Goal: Task Accomplishment & Management: Complete application form

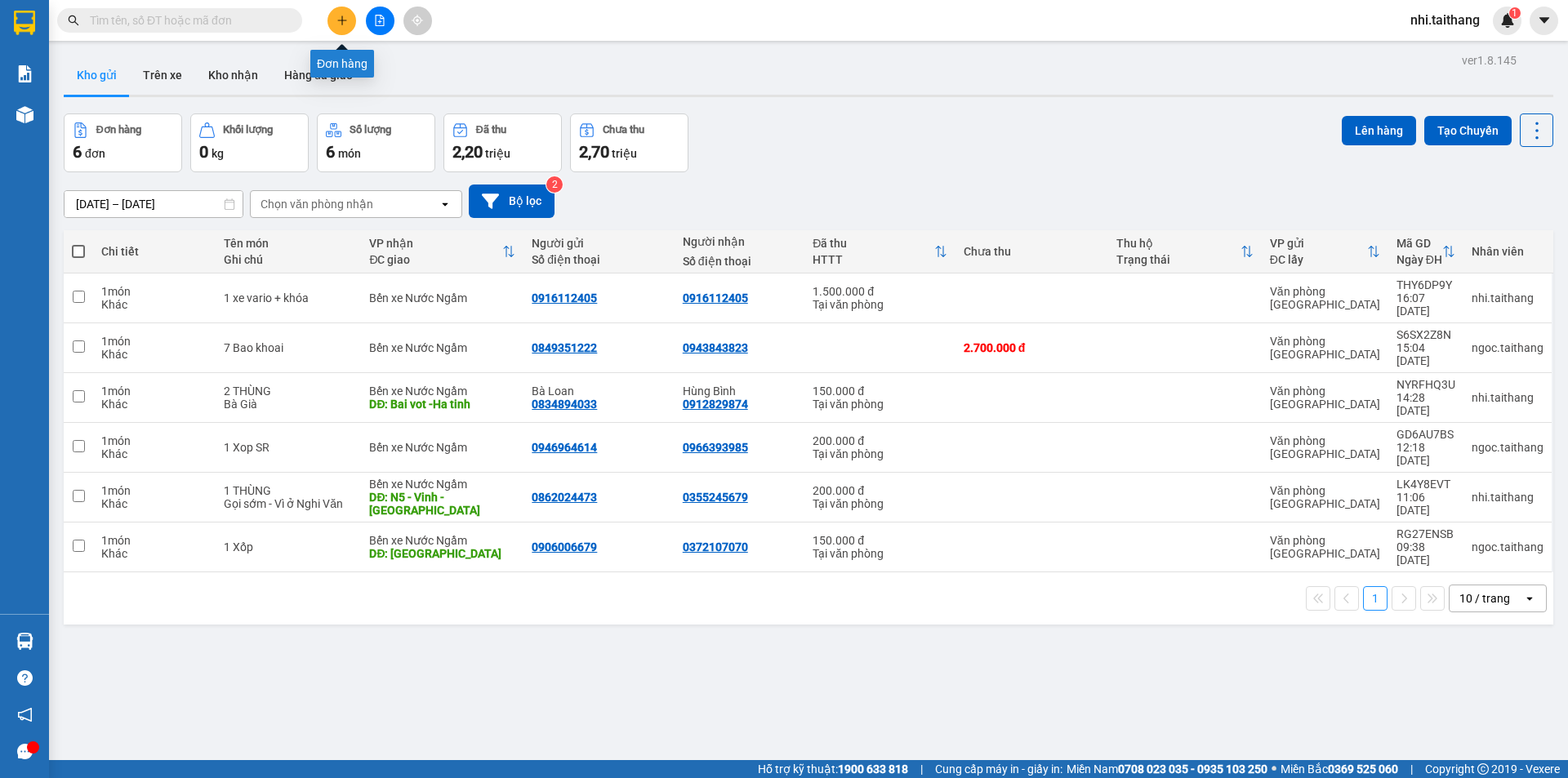
click at [350, 14] on button at bounding box center [341, 21] width 28 height 28
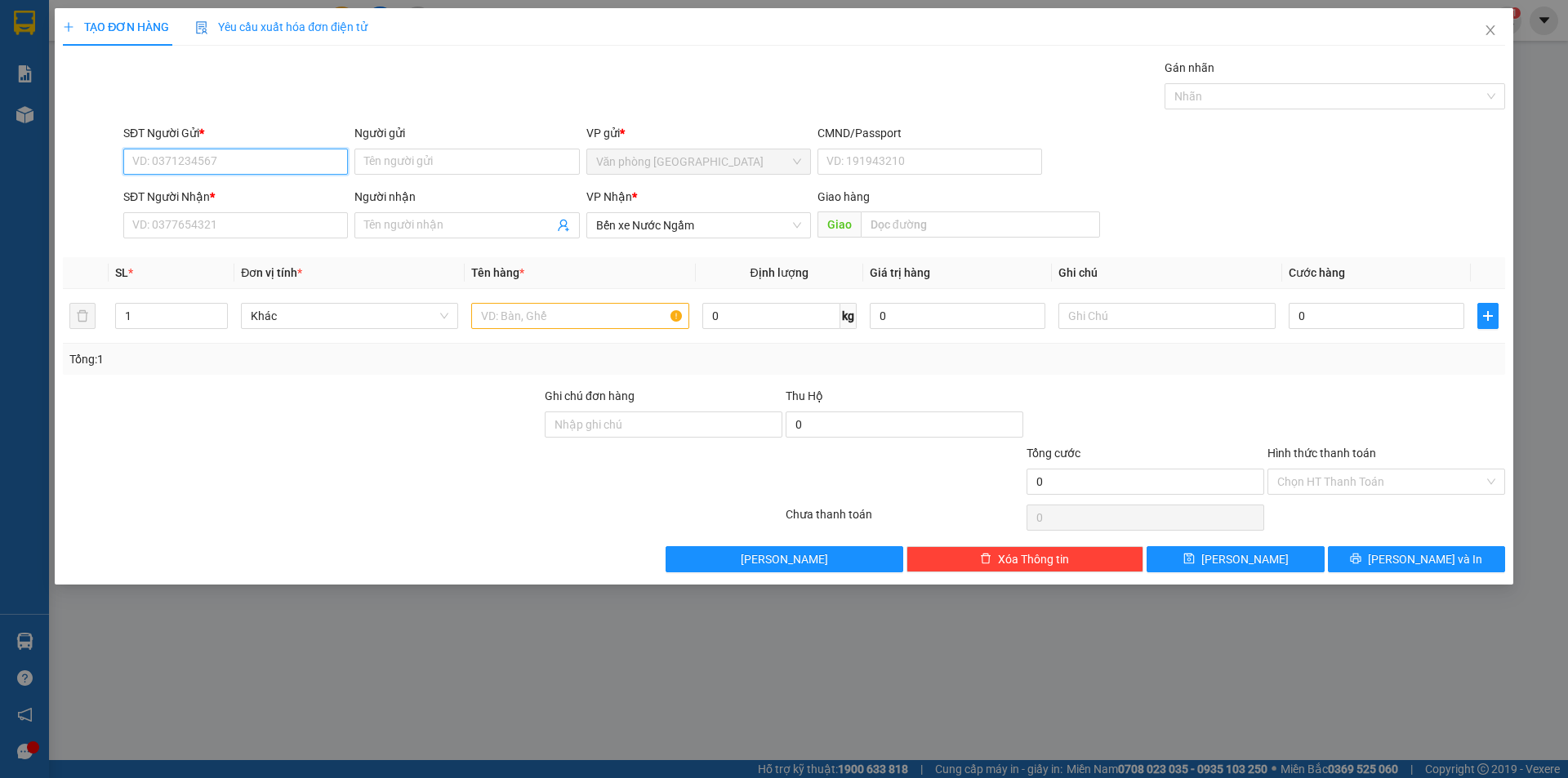
click at [279, 156] on input "SĐT Người Gửi *" at bounding box center [235, 162] width 225 height 26
type input "0919589323"
click at [260, 187] on div "0919589323" at bounding box center [236, 194] width 205 height 18
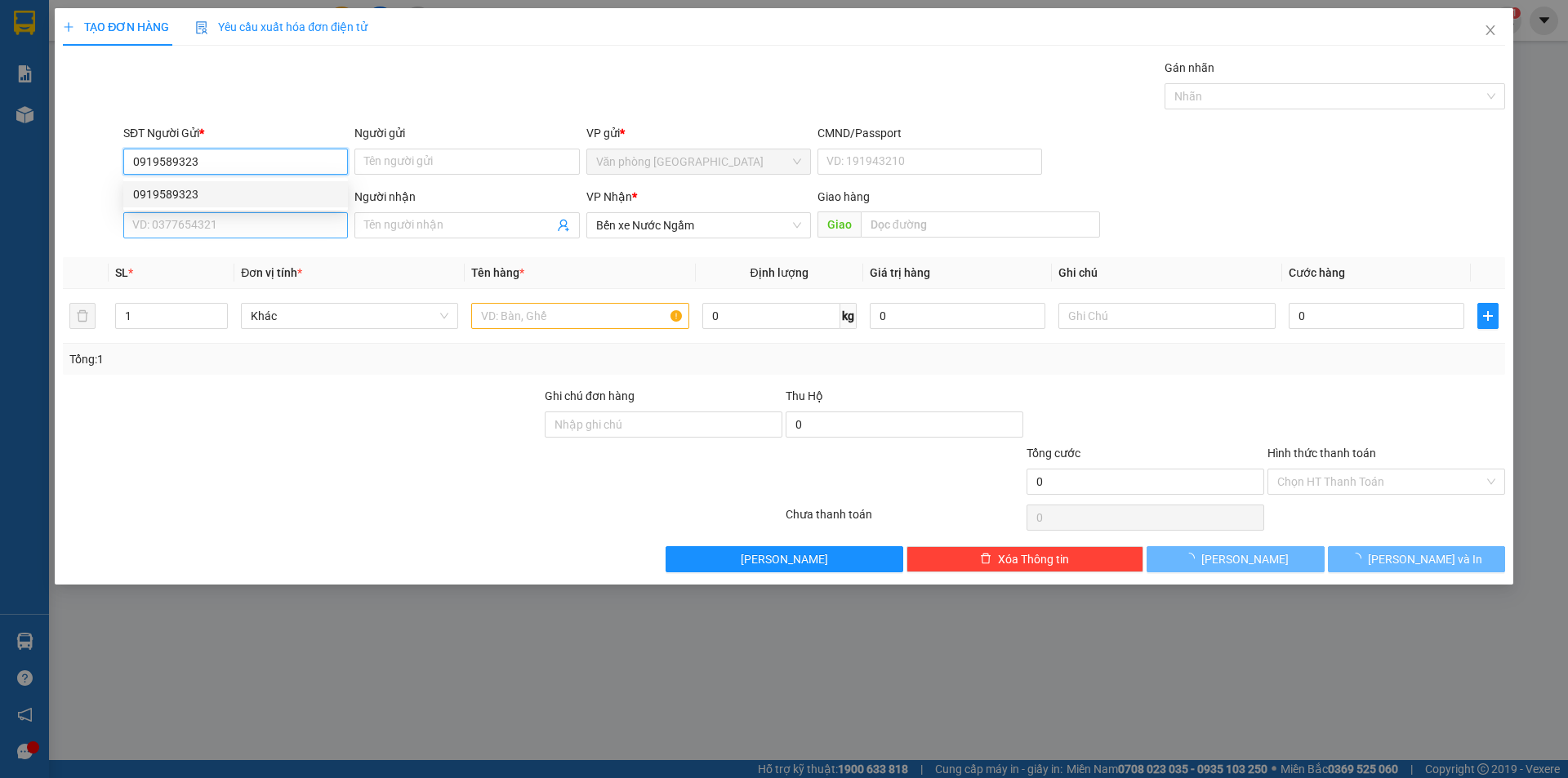
type input "400.000"
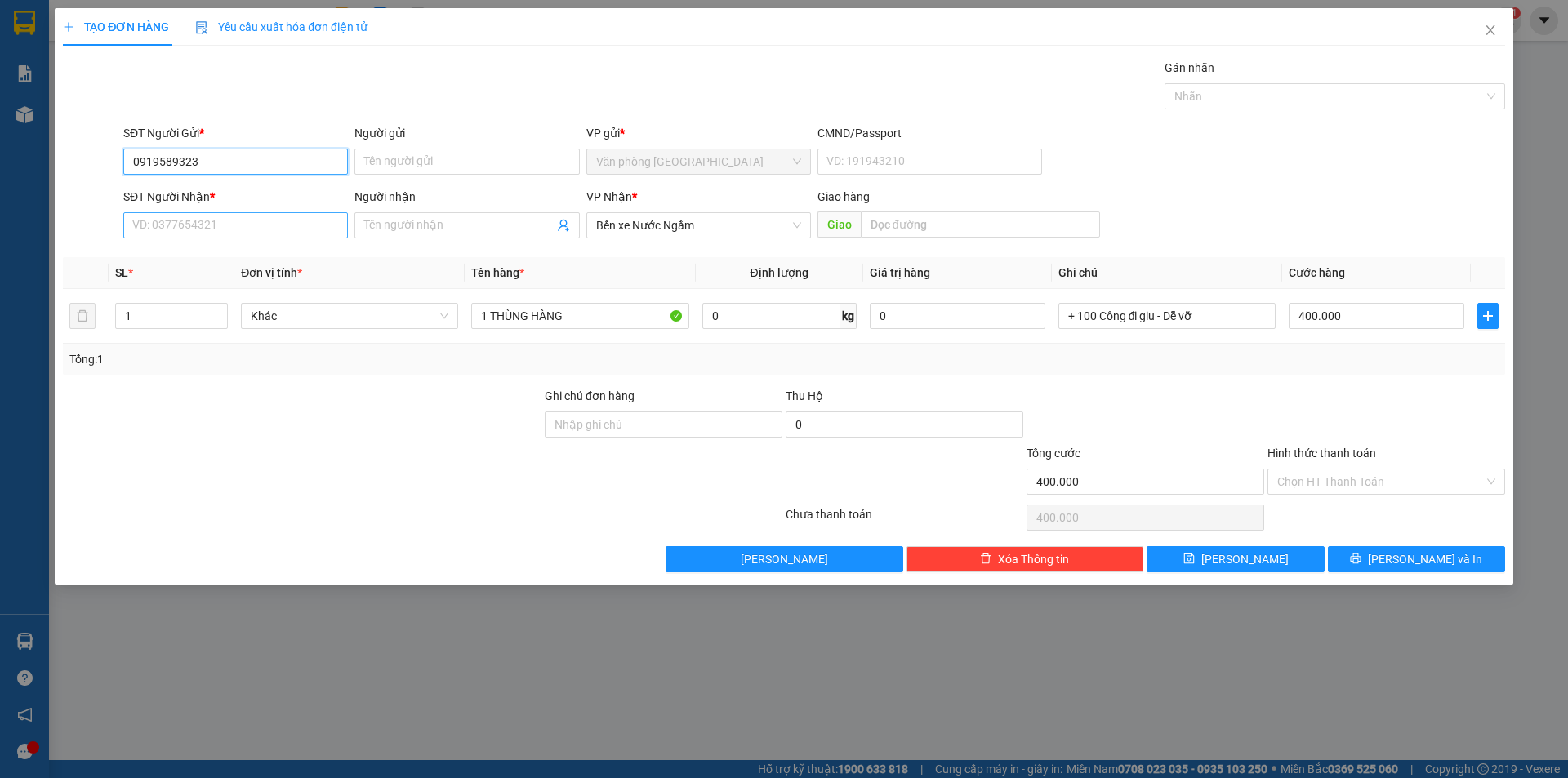
type input "0919589323"
click at [247, 217] on input "SĐT Người Nhận *" at bounding box center [235, 225] width 225 height 26
type input "0362435296"
click at [930, 225] on input "text" at bounding box center [981, 225] width 239 height 26
type input "h"
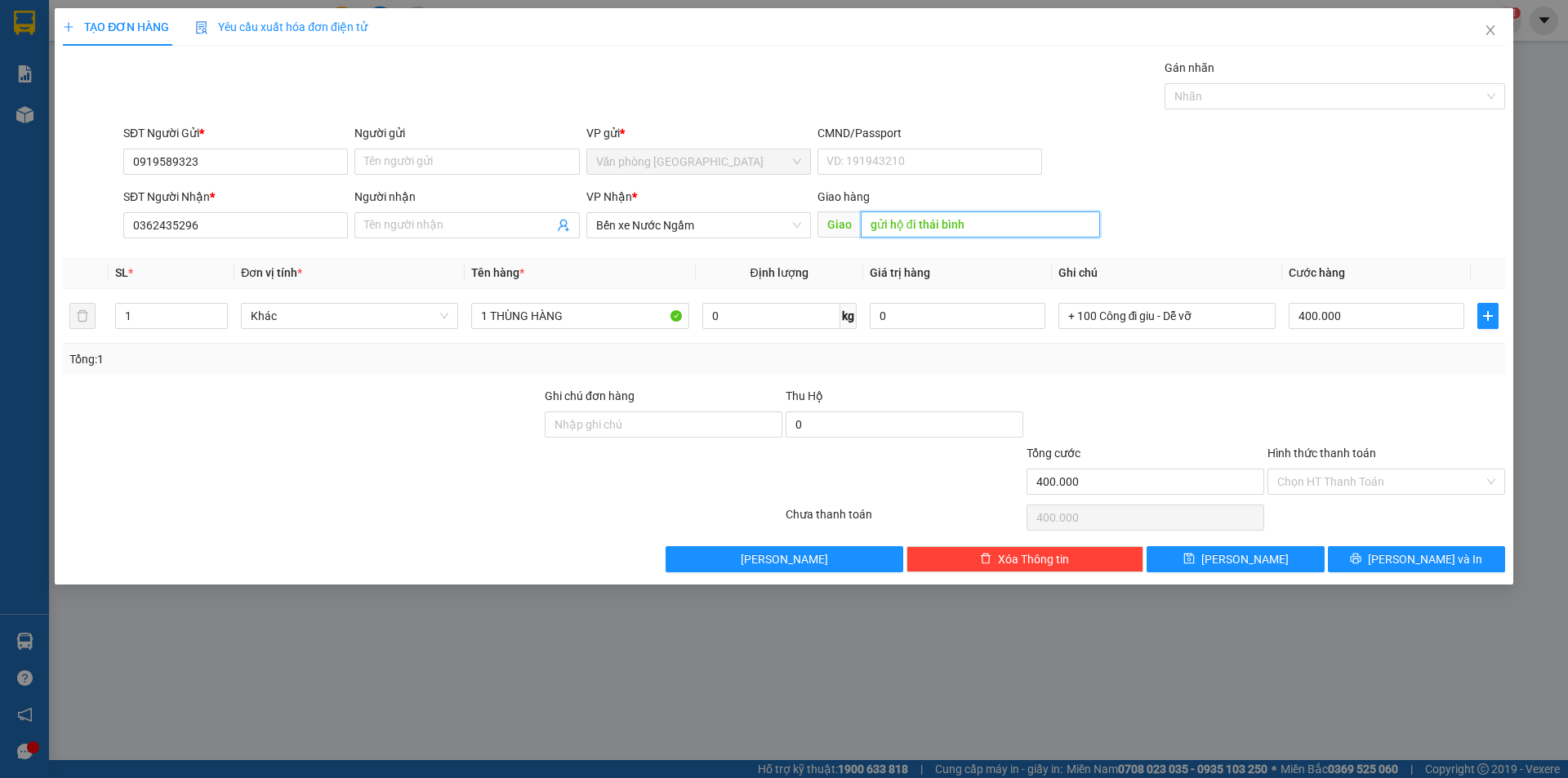
drag, startPoint x: 973, startPoint y: 221, endPoint x: 918, endPoint y: 227, distance: 55.3
click at [918, 227] on input "gửi hộ đi thái bình" at bounding box center [981, 225] width 239 height 26
type input "gửi hộ đi [GEOGRAPHIC_DATA]"
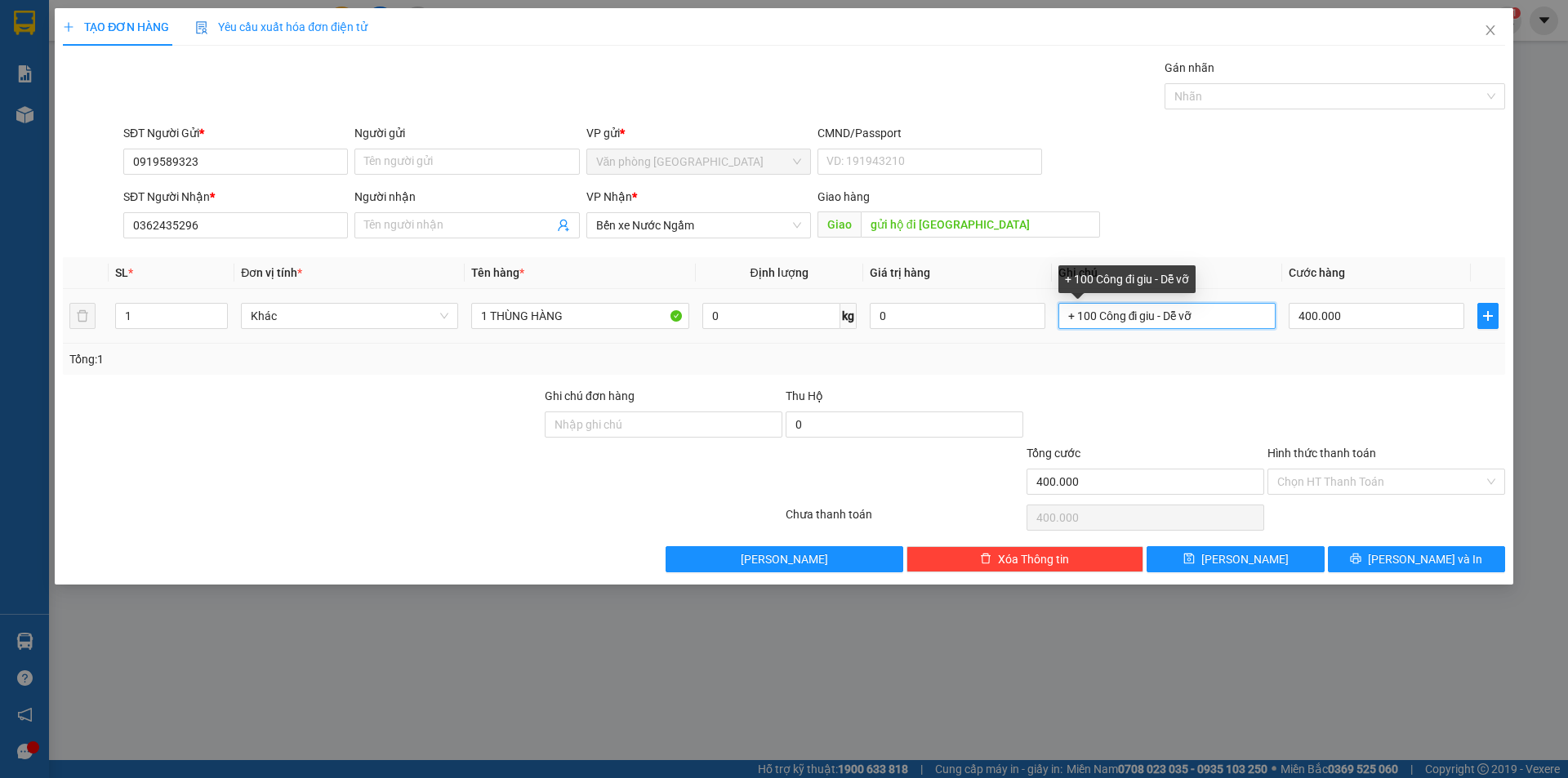
click at [1236, 317] on input "+ 100 Công đi giu - Dễ vỡ" at bounding box center [1167, 316] width 217 height 26
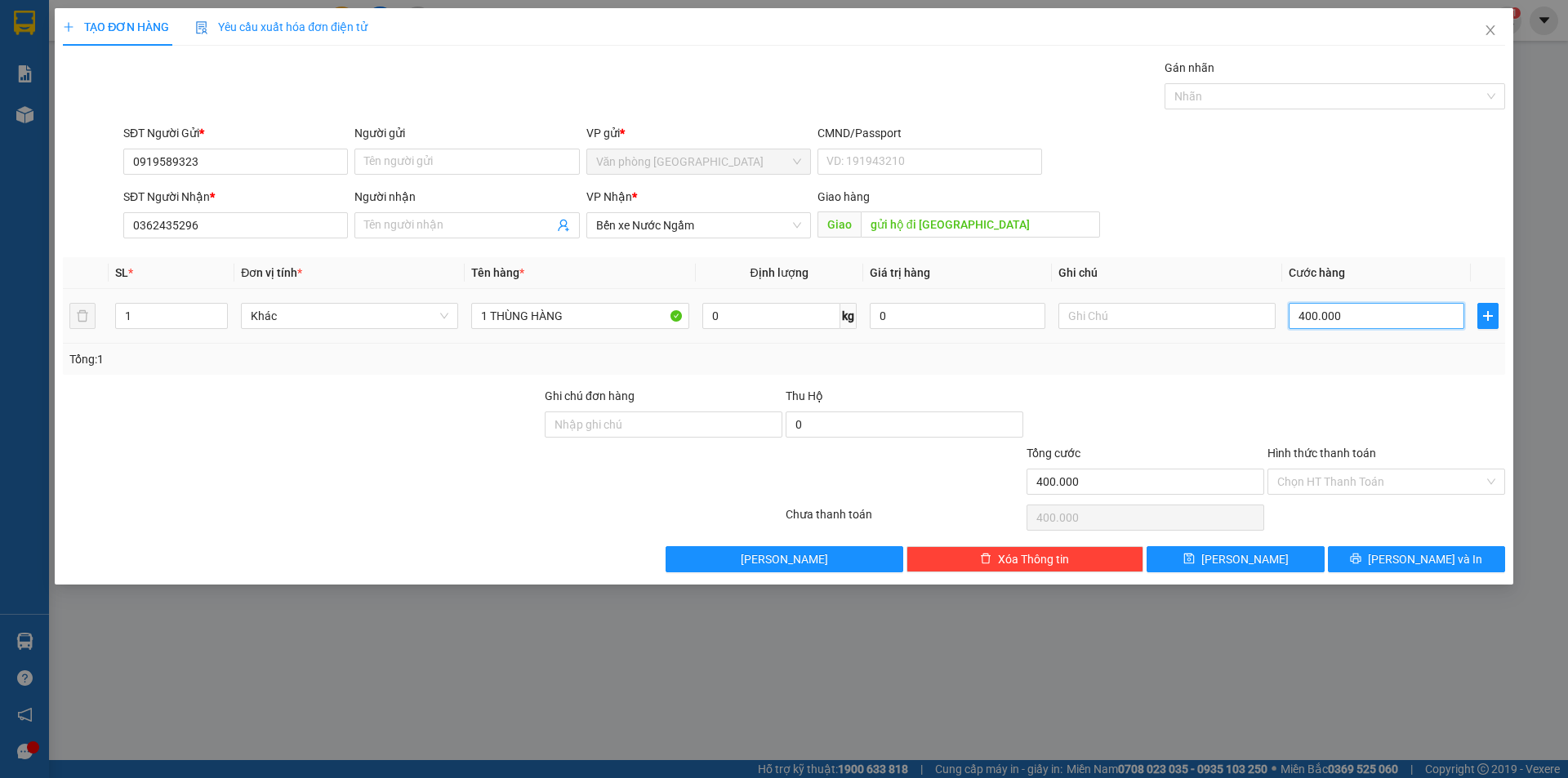
click at [1364, 324] on input "400.000" at bounding box center [1377, 316] width 176 height 26
click at [1365, 324] on input "400.000" at bounding box center [1377, 316] width 176 height 26
type input "0"
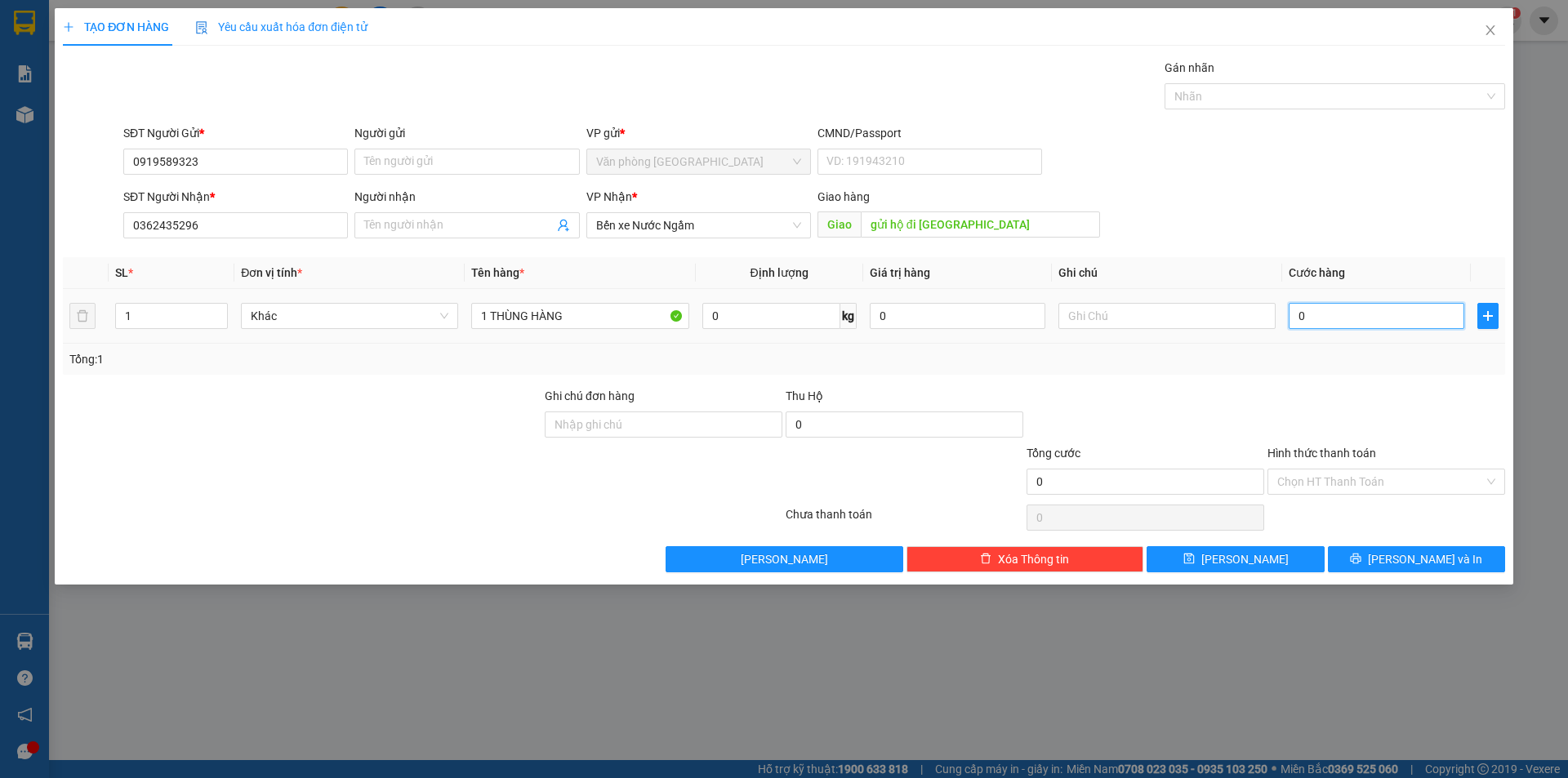
type input "2"
type input "002"
type input "20"
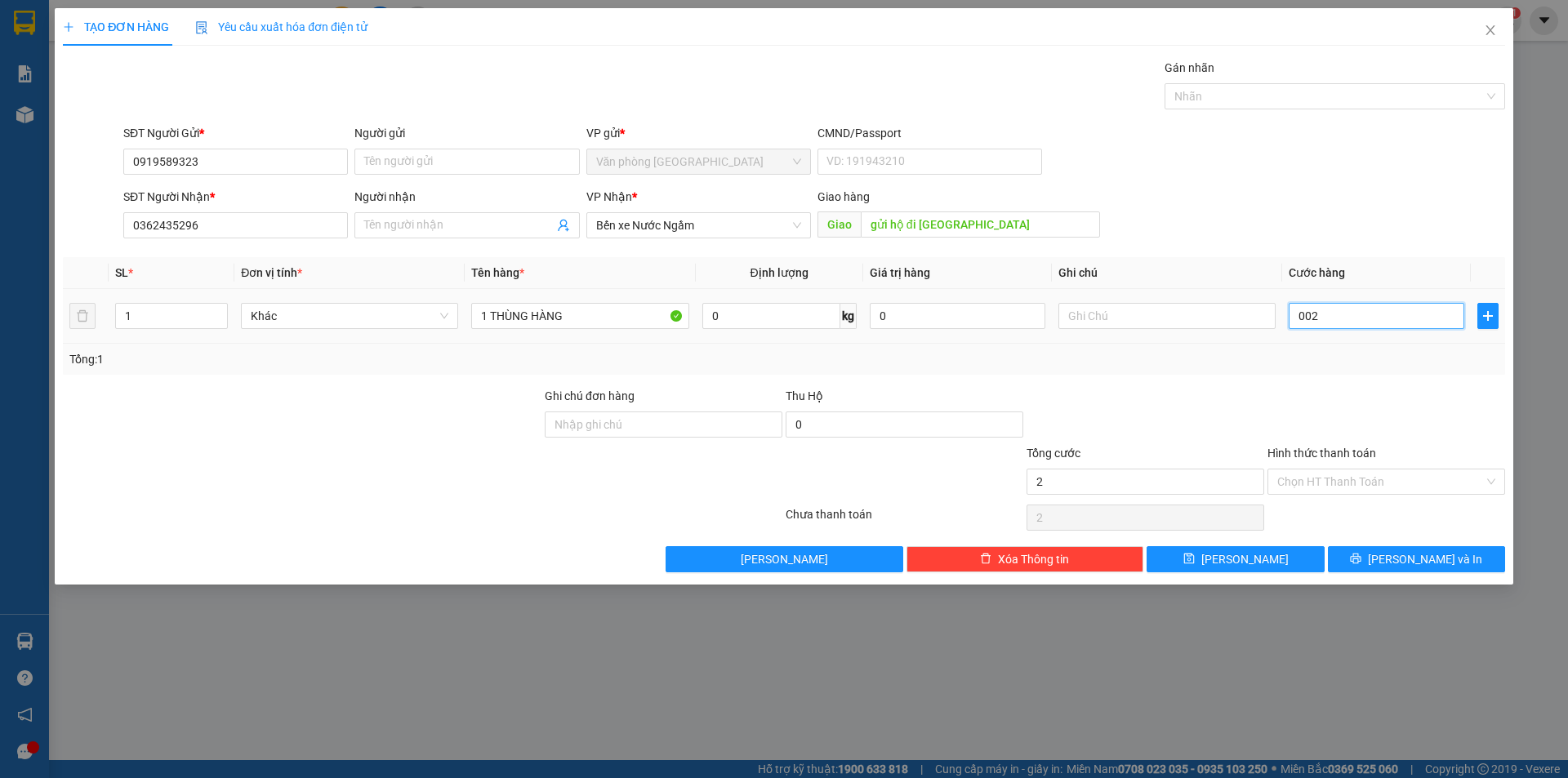
type input "0.020"
type input "200"
type input "00.200"
type input "200.000"
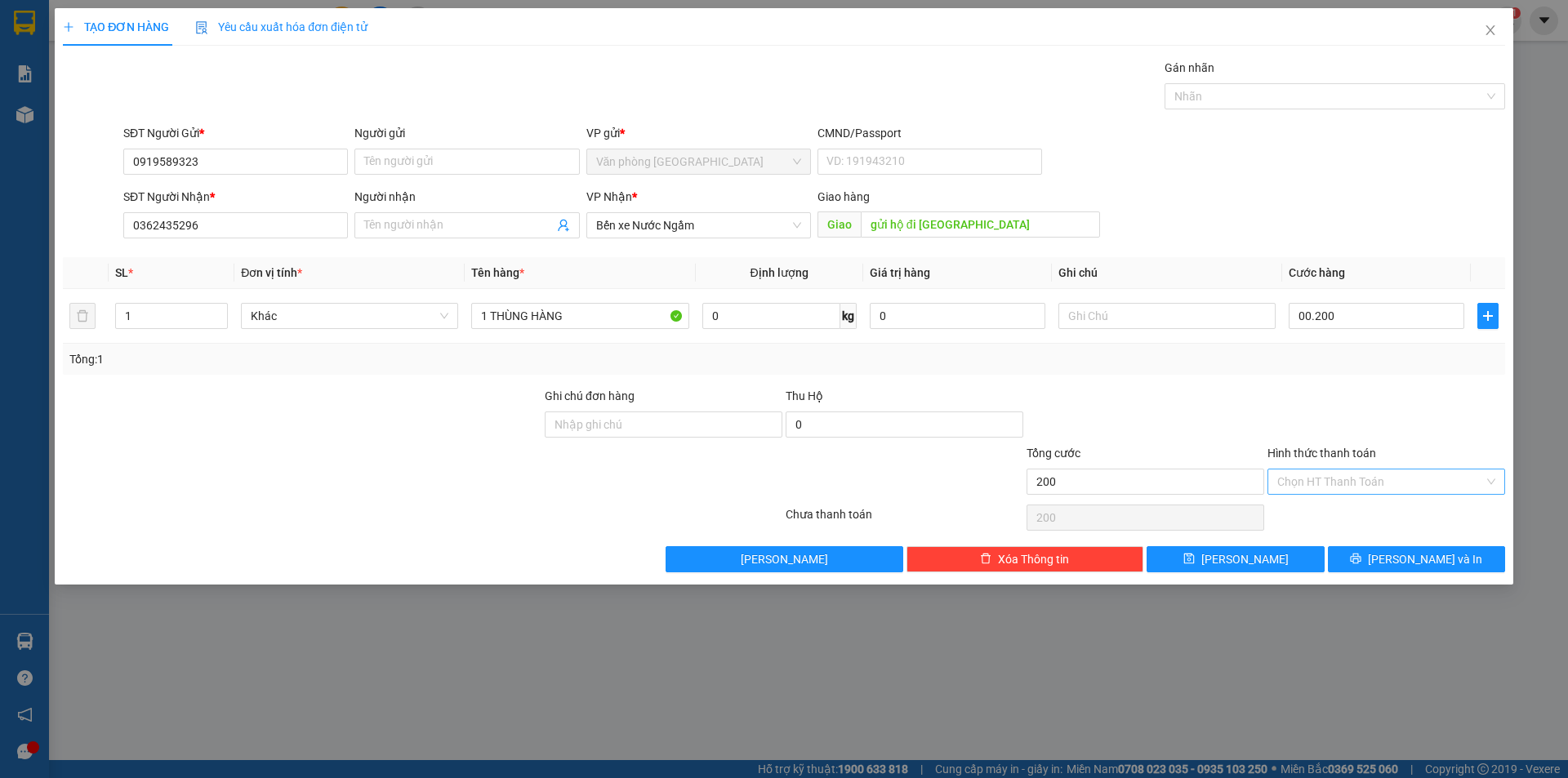
type input "200.000"
click at [1367, 486] on input "Hình thức thanh toán" at bounding box center [1380, 481] width 207 height 24
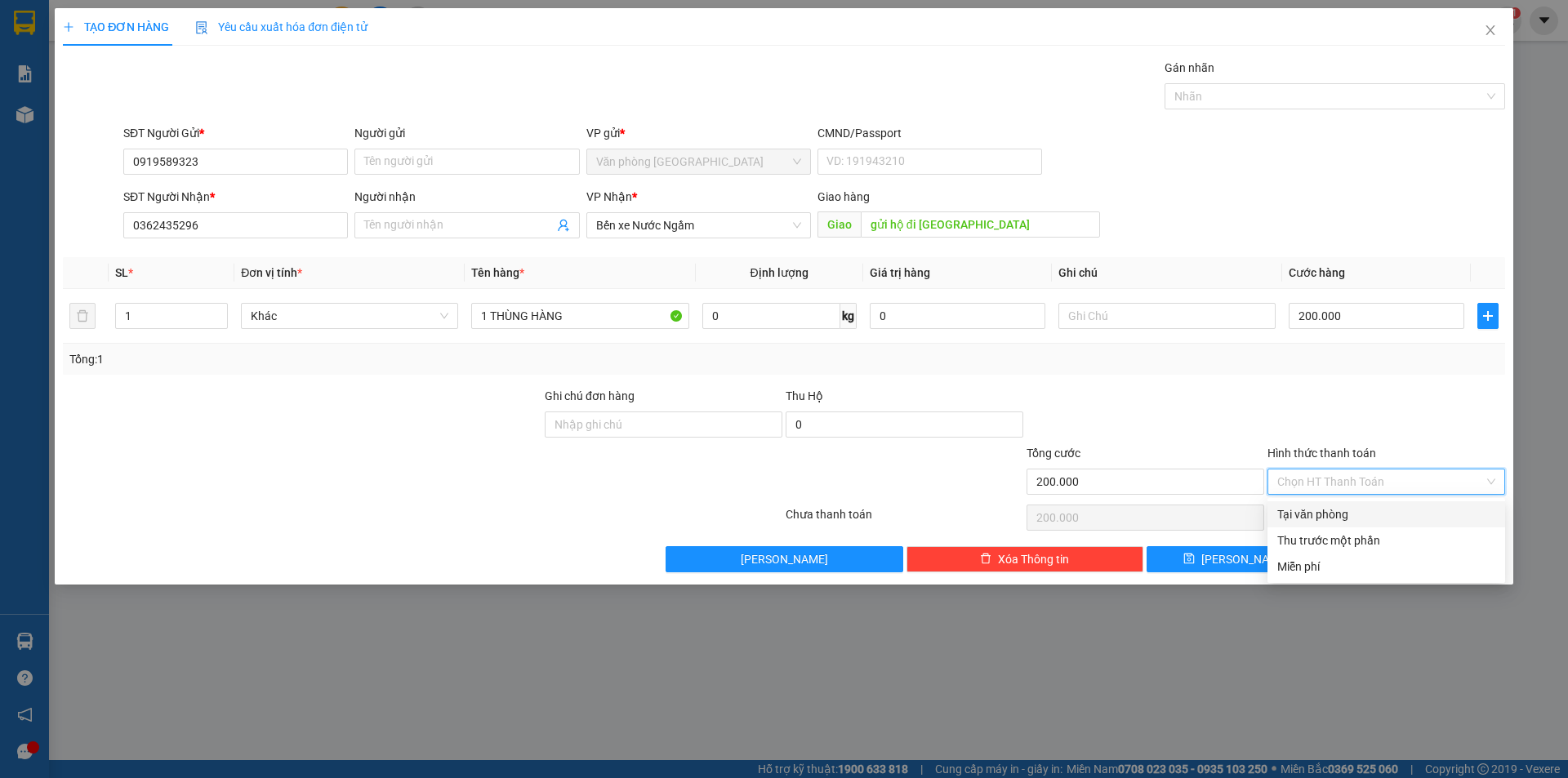
click at [1346, 515] on div "Tại văn phòng" at bounding box center [1385, 514] width 218 height 18
type input "0"
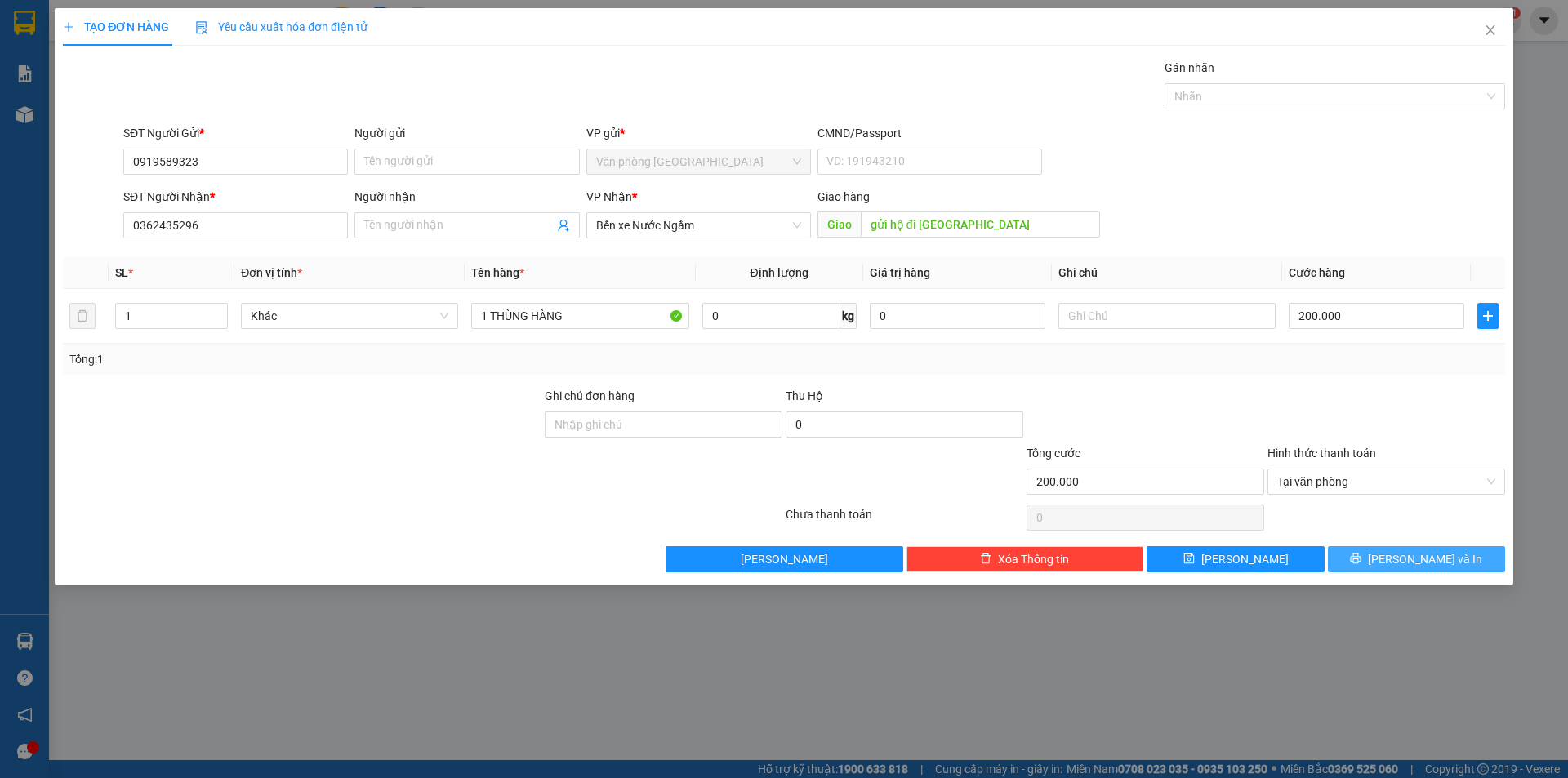
click at [1379, 553] on button "[PERSON_NAME] và In" at bounding box center [1416, 559] width 177 height 26
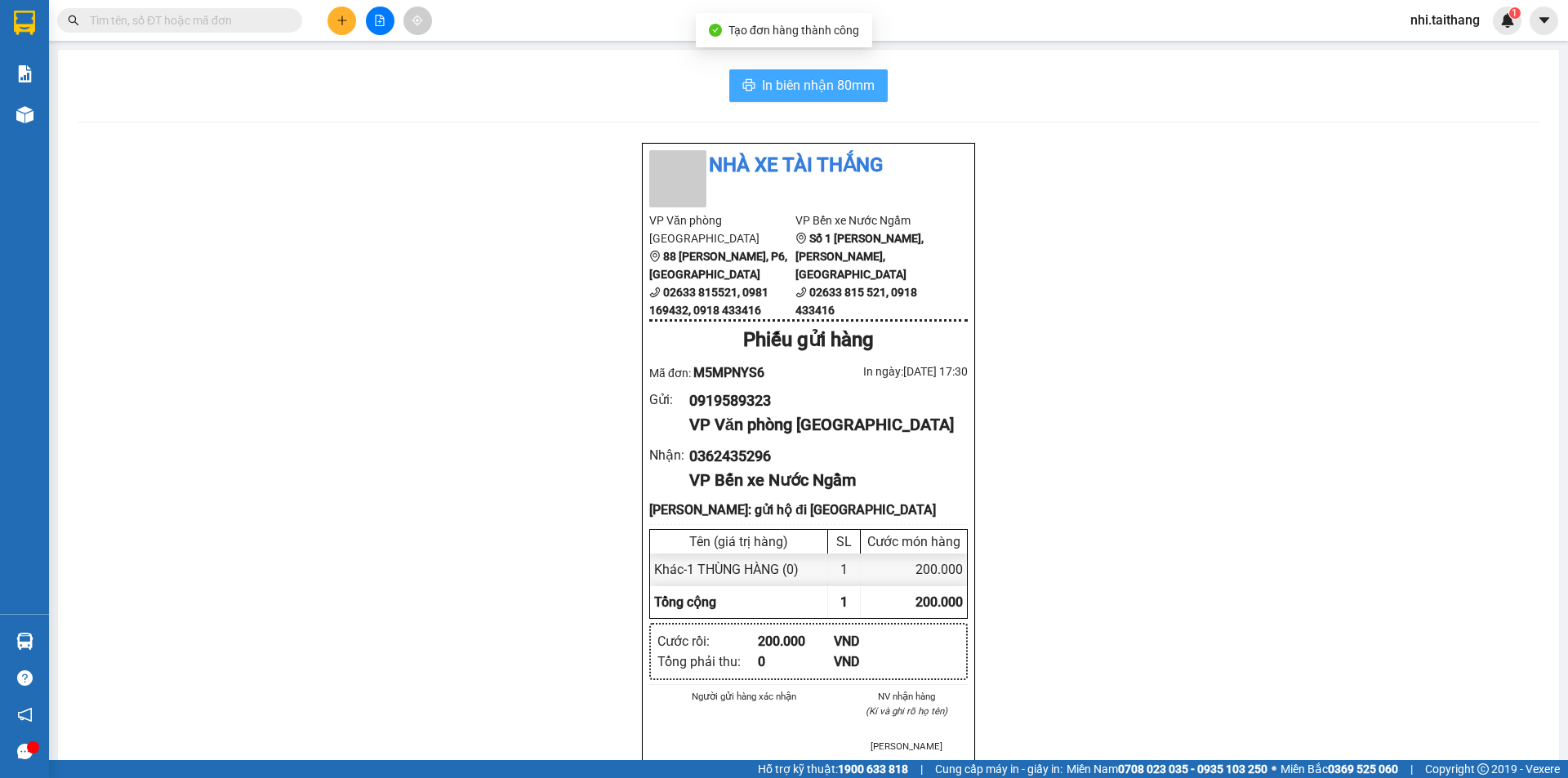
click at [826, 74] on button "In biên nhận 80mm" at bounding box center [809, 86] width 158 height 33
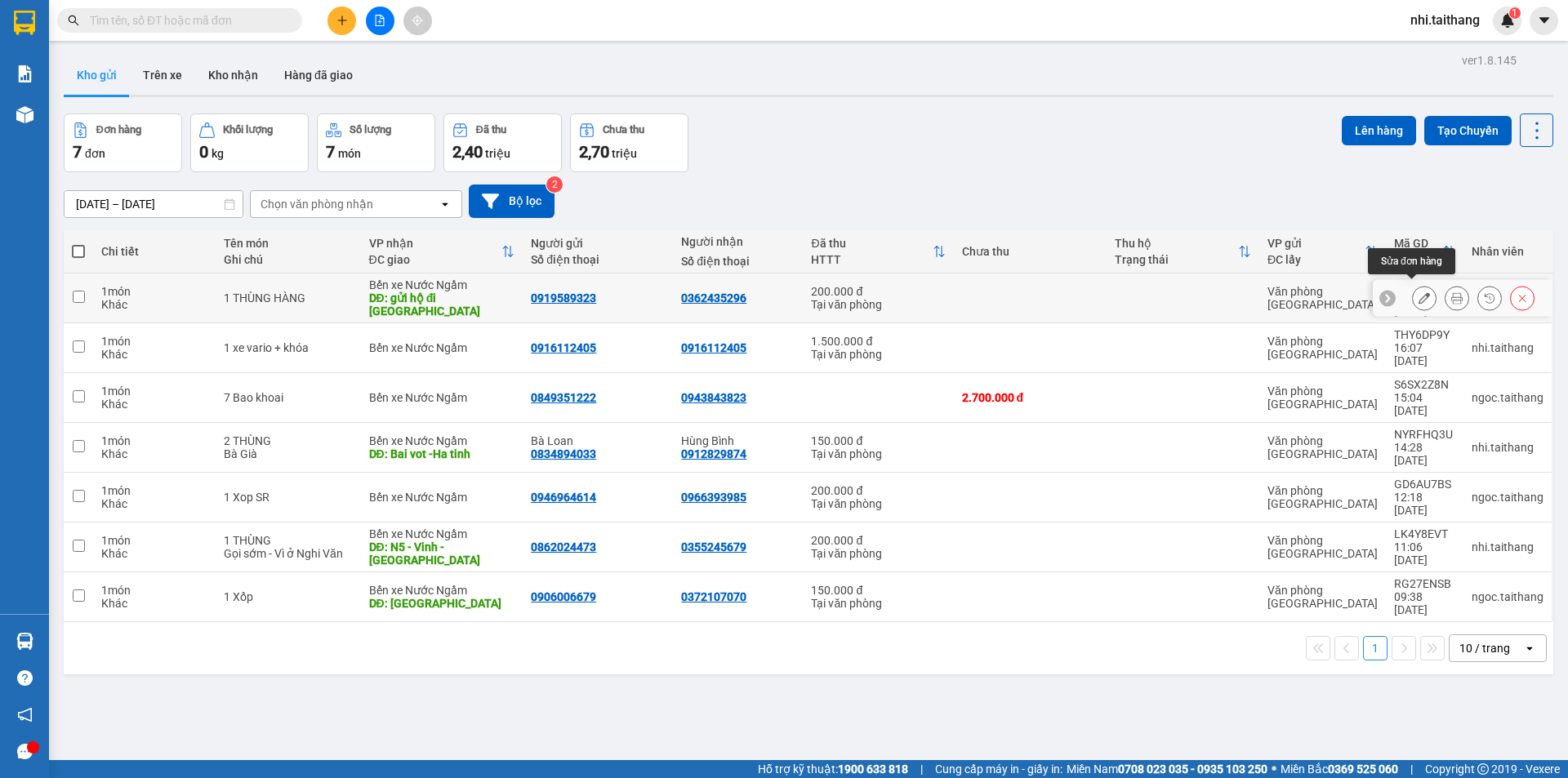
click at [1419, 293] on icon at bounding box center [1424, 298] width 11 height 11
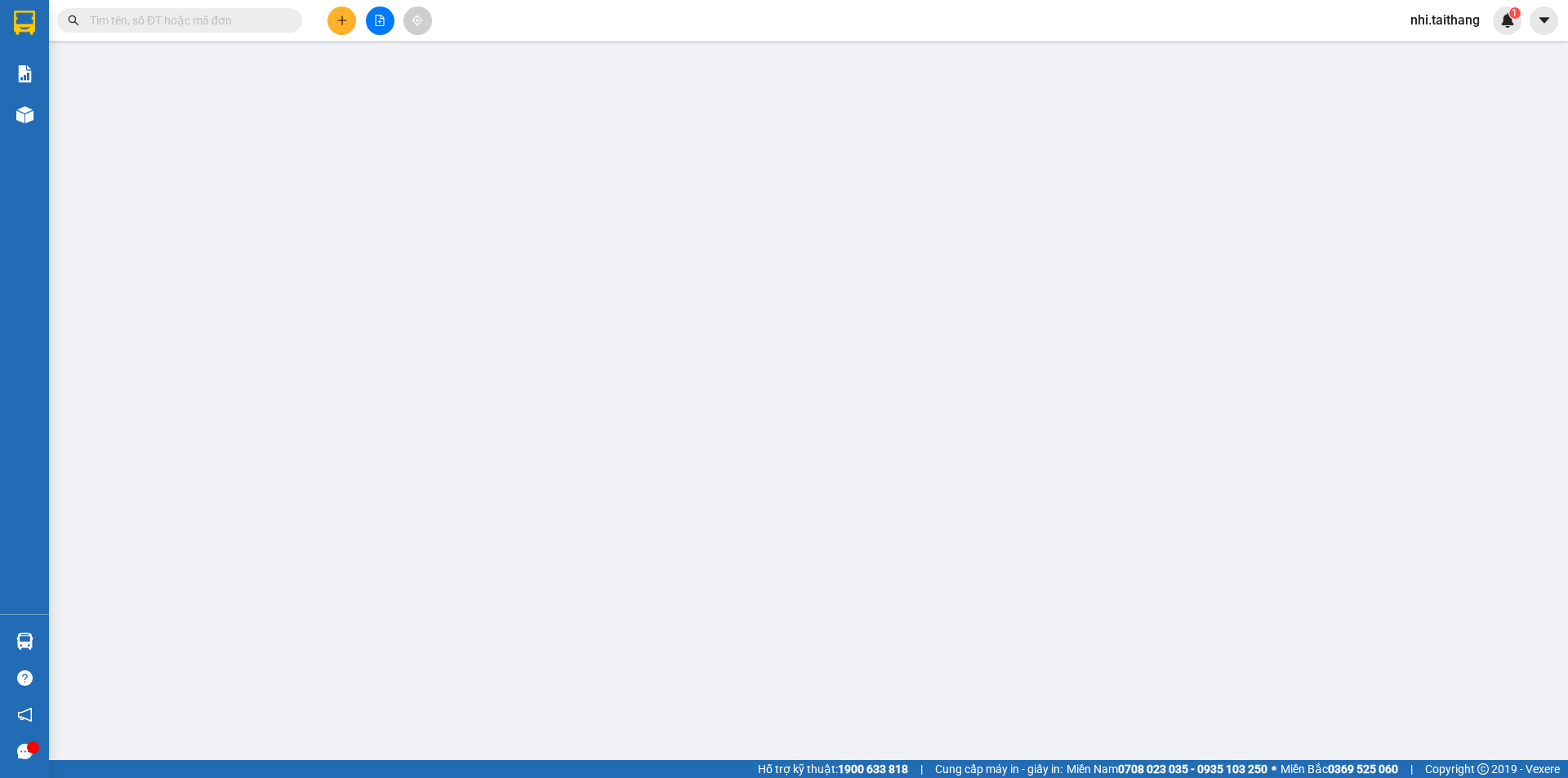
type input "0919589323"
type input "0362435296"
type input "gửi hộ đi [GEOGRAPHIC_DATA]"
type input "200.000"
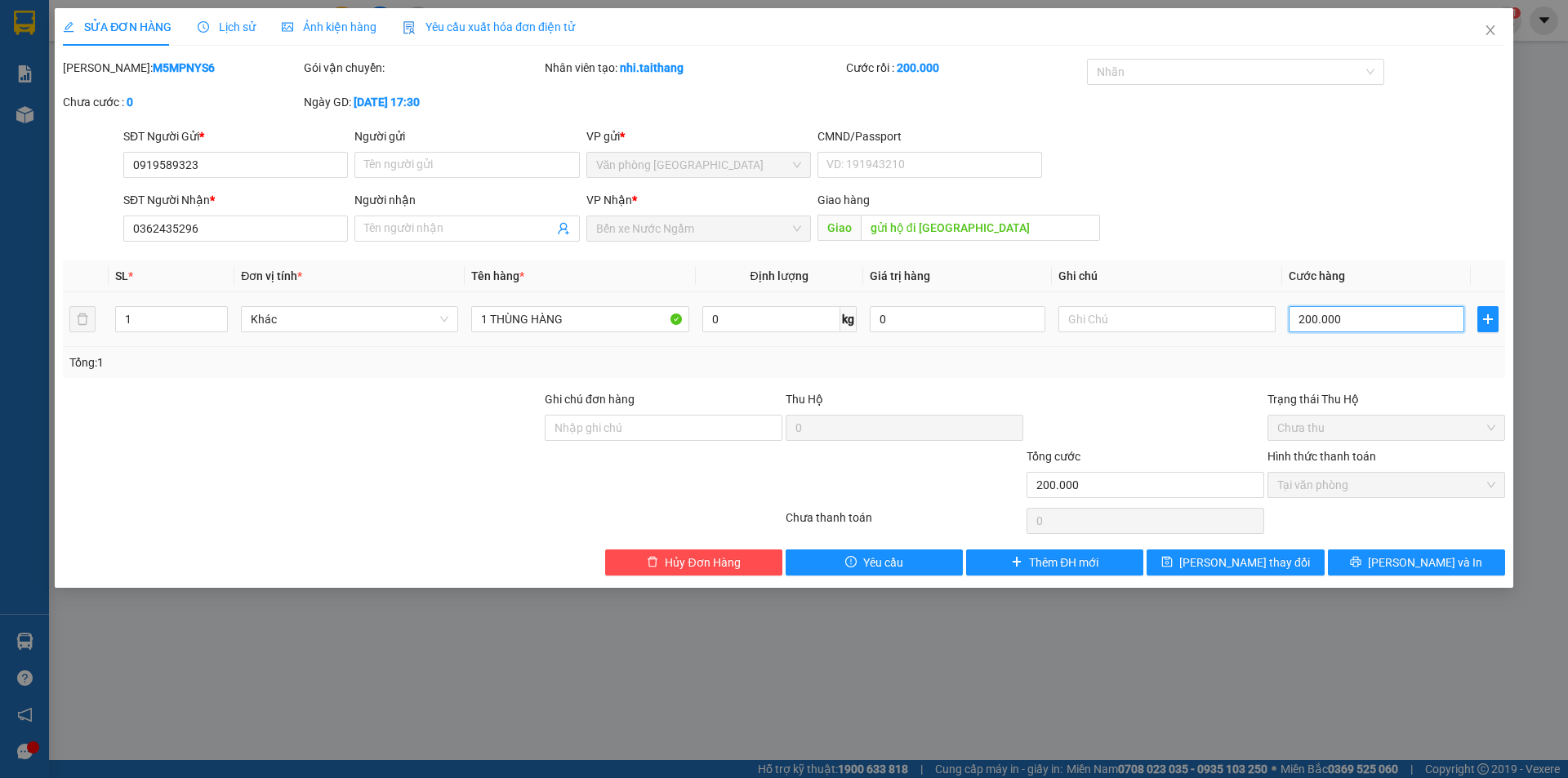
click at [1337, 324] on input "200.000" at bounding box center [1377, 319] width 176 height 26
click at [693, 554] on span "Hủy Đơn Hàng" at bounding box center [702, 562] width 75 height 18
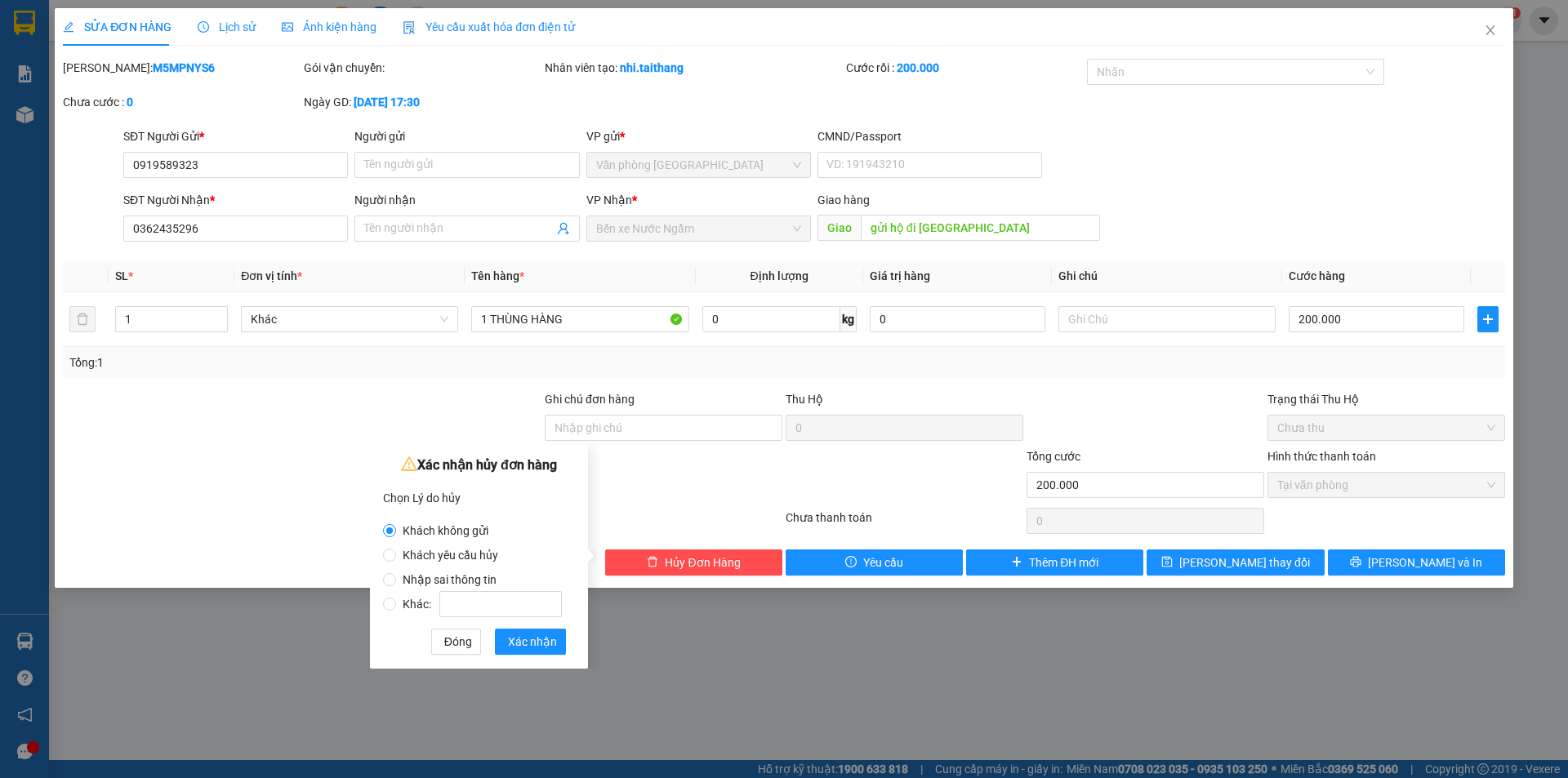
click at [434, 584] on label "Khác:" at bounding box center [475, 596] width 185 height 24
click at [396, 597] on input "Khác:" at bounding box center [389, 603] width 13 height 13
radio input "true"
radio input "false"
click at [1455, 157] on div "SĐT Người Gửi * 0919589323 Người gửi Tên người gửi VP gửi * Văn phòng Đà Lạt CM…" at bounding box center [814, 156] width 1388 height 57
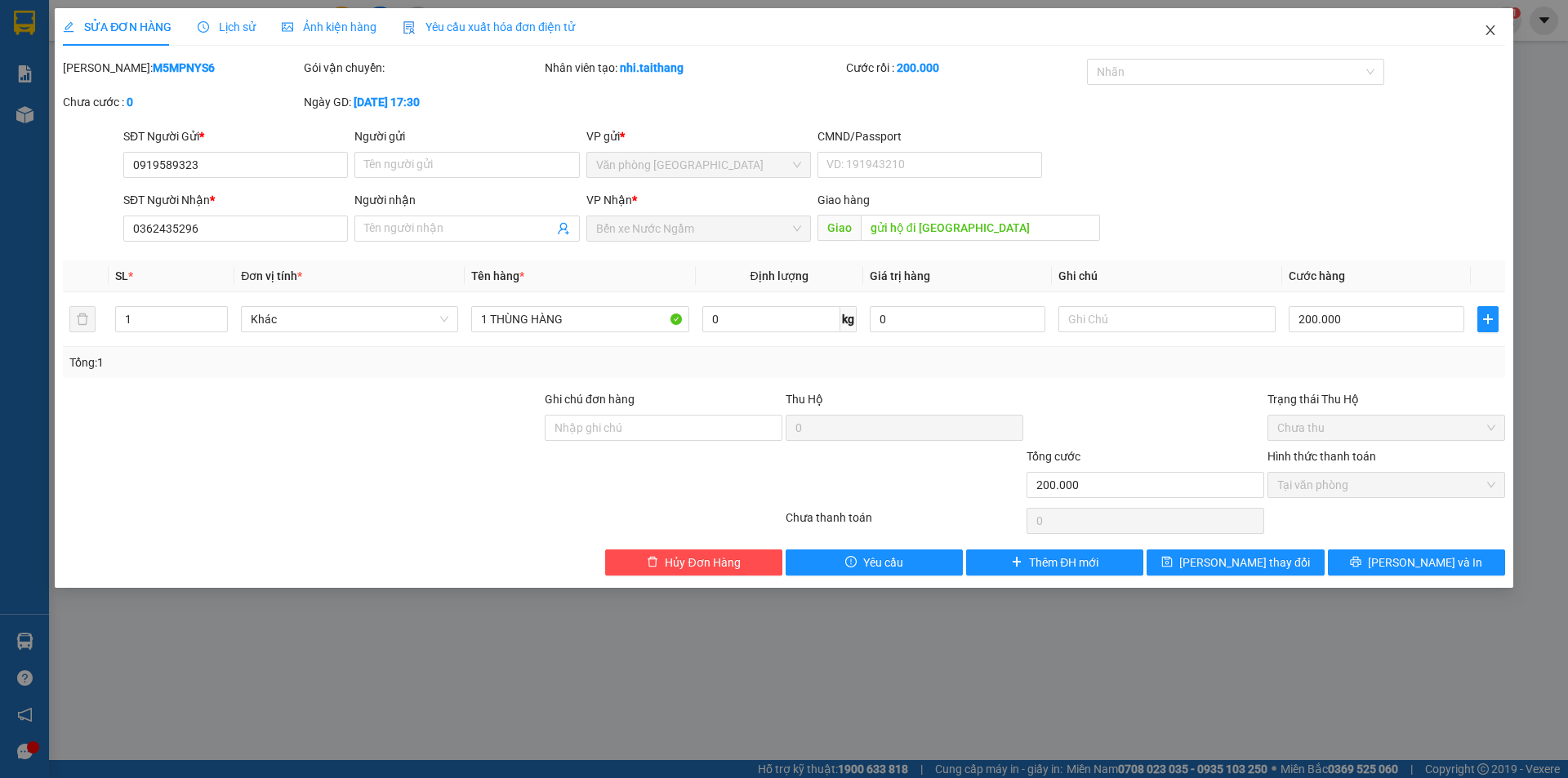
click at [1498, 28] on span "Close" at bounding box center [1490, 30] width 46 height 46
